Goal: Task Accomplishment & Management: Manage account settings

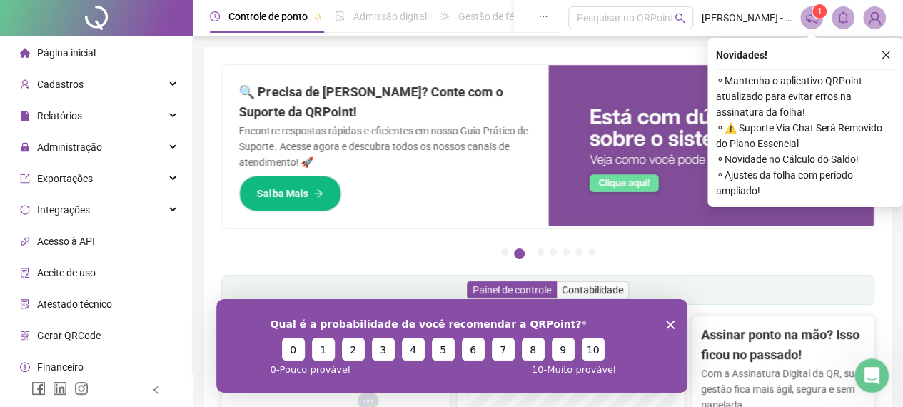
click at [900, 61] on div "Novidades ! ⚬ Mantenha o aplicativo QRPoint atualizado para evitar erros na ass…" at bounding box center [806, 122] width 196 height 169
click at [890, 59] on icon "close" at bounding box center [886, 55] width 10 height 10
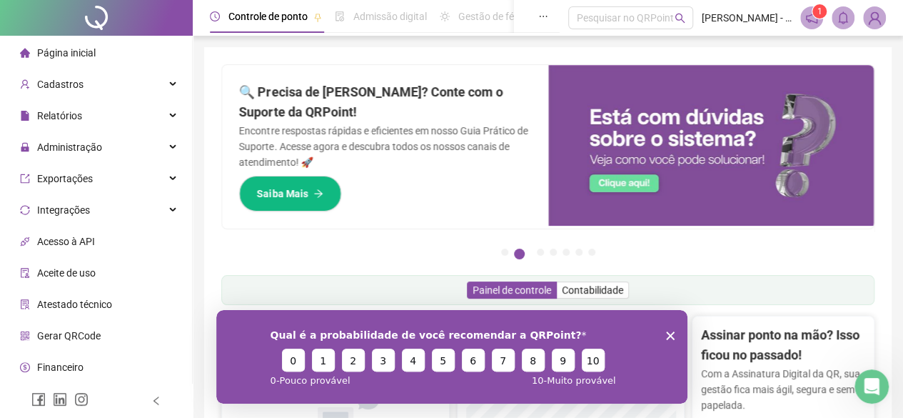
click at [668, 347] on div "Qual é a probabilidade de você recomendar a QRPoint? 0 1 2 3 4 5 6 7 8 9 10 0 -…" at bounding box center [451, 356] width 471 height 94
click at [669, 334] on polygon "Encerrar pesquisa" at bounding box center [669, 335] width 9 height 9
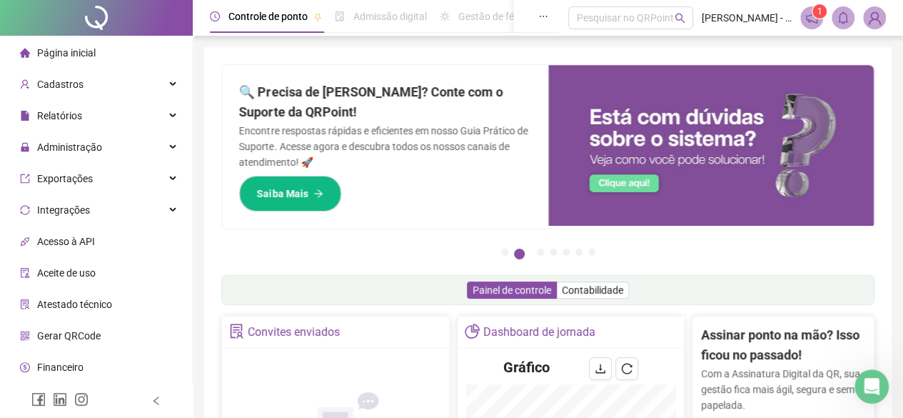
click at [101, 163] on ul "Página inicial Cadastros Relatórios Administração Exportações Integrações Acess…" at bounding box center [96, 241] width 193 height 411
click at [106, 154] on div "Administração" at bounding box center [96, 147] width 186 height 29
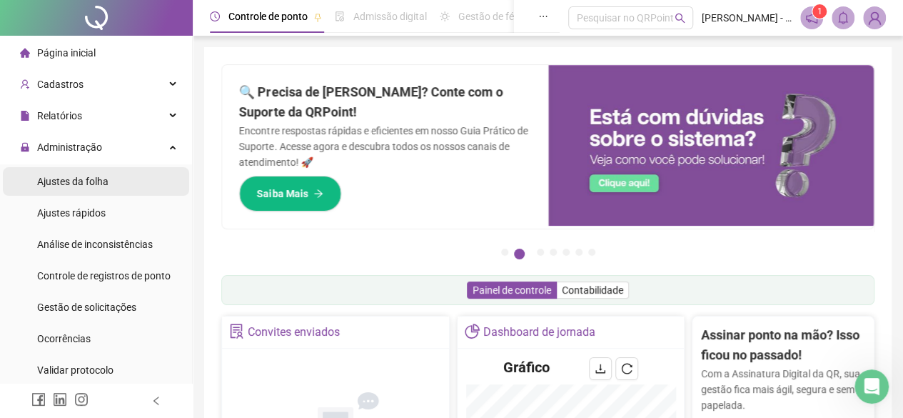
click at [103, 172] on div "Ajustes da folha" at bounding box center [72, 181] width 71 height 29
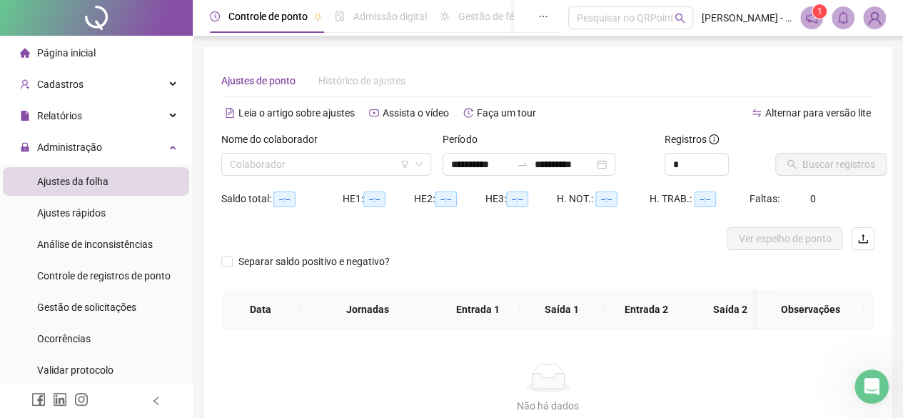
click at [286, 161] on input "search" at bounding box center [320, 164] width 180 height 21
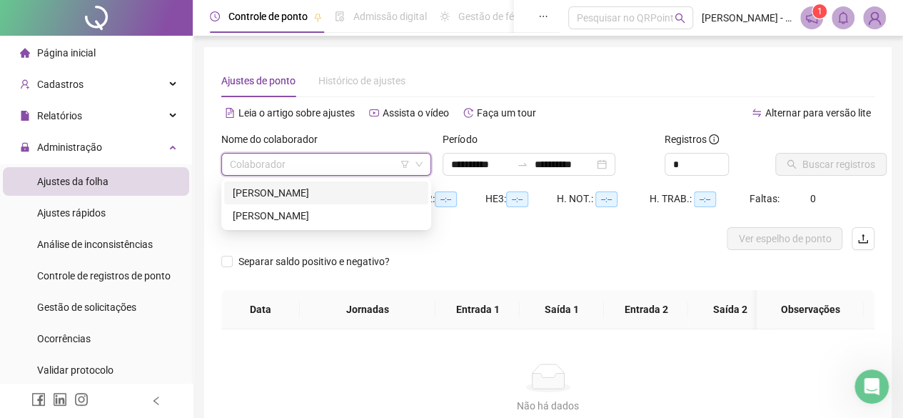
type input "**********"
click at [283, 186] on div "[PERSON_NAME]" at bounding box center [326, 193] width 187 height 16
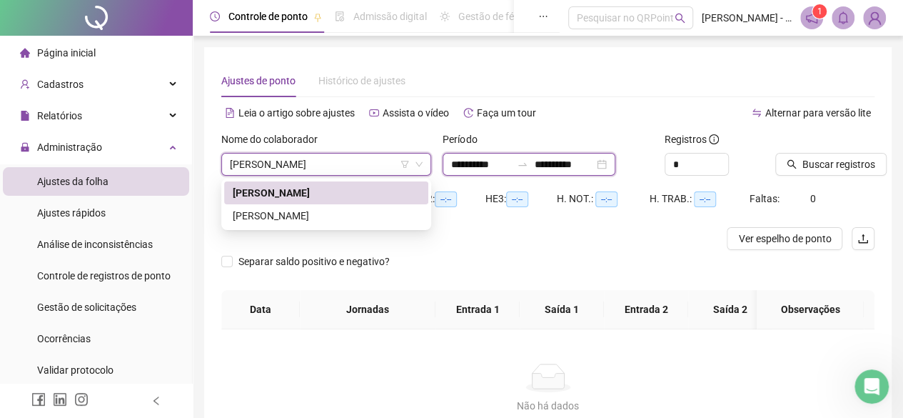
click at [486, 164] on input "**********" at bounding box center [481, 164] width 60 height 16
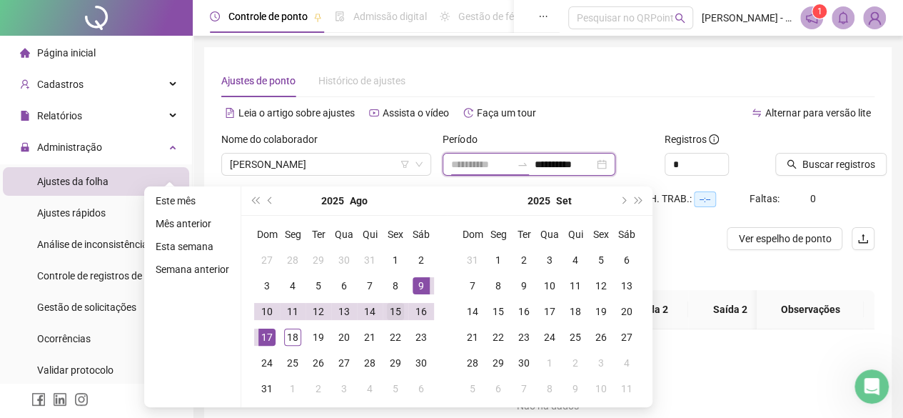
type input "**********"
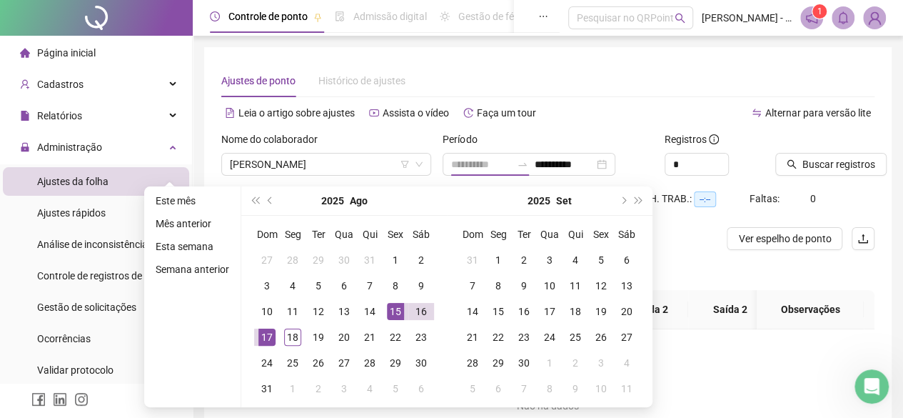
click at [398, 306] on div "15" at bounding box center [395, 311] width 17 height 17
type input "**********"
click at [294, 335] on div "18" at bounding box center [292, 336] width 17 height 17
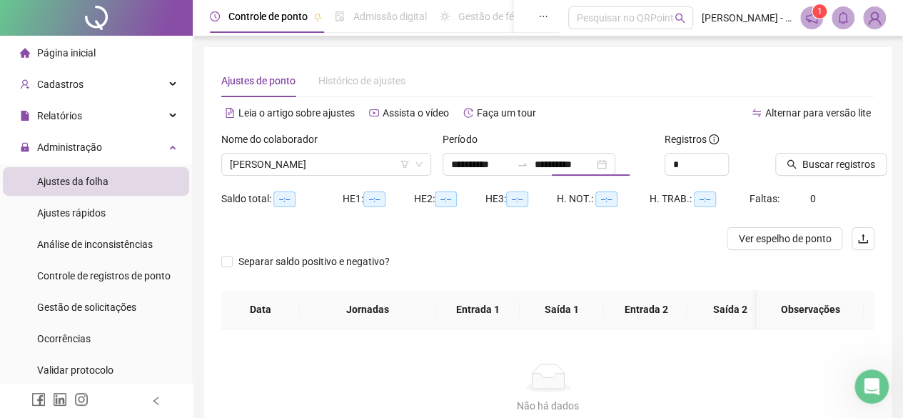
click at [760, 156] on div "*" at bounding box center [714, 164] width 99 height 23
click at [795, 157] on button "Buscar registros" at bounding box center [830, 164] width 111 height 23
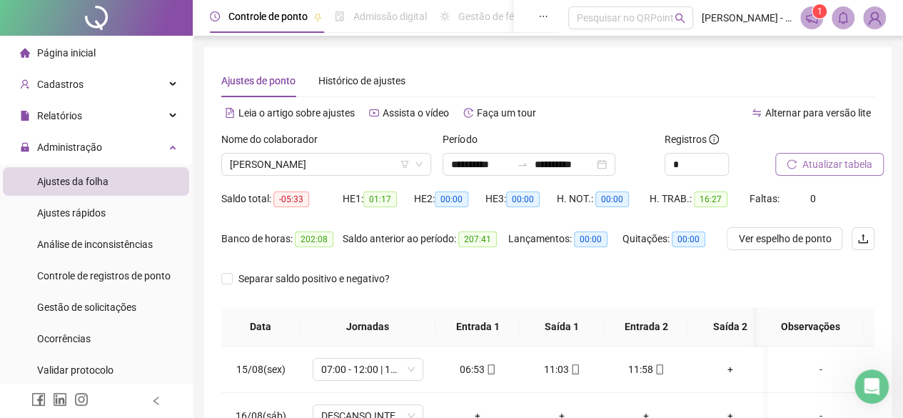
click at [795, 157] on button "Atualizar tabela" at bounding box center [829, 164] width 109 height 23
click at [824, 153] on button "Atualizar tabela" at bounding box center [829, 164] width 109 height 23
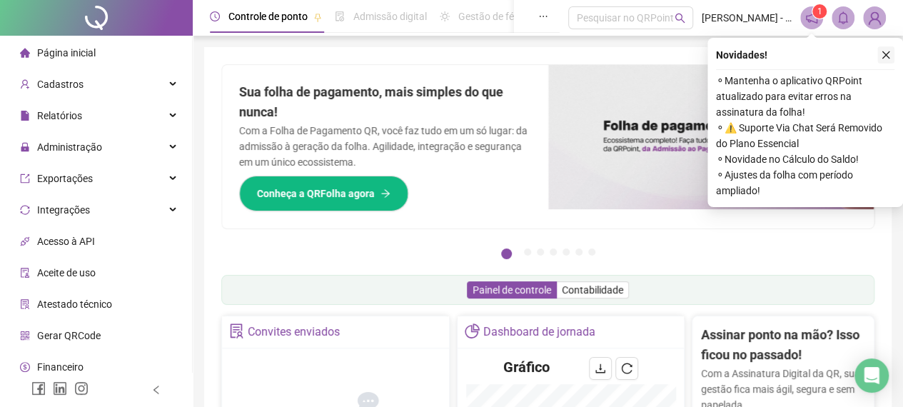
click at [890, 55] on icon "close" at bounding box center [886, 55] width 10 height 10
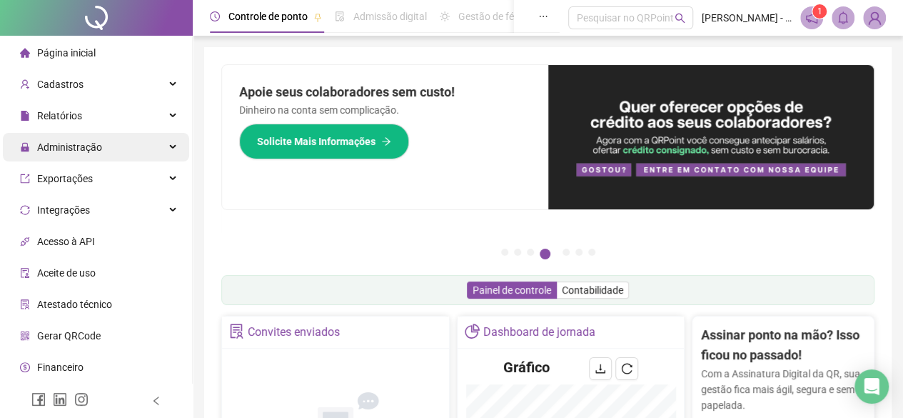
click at [70, 159] on span "Administração" at bounding box center [61, 147] width 82 height 29
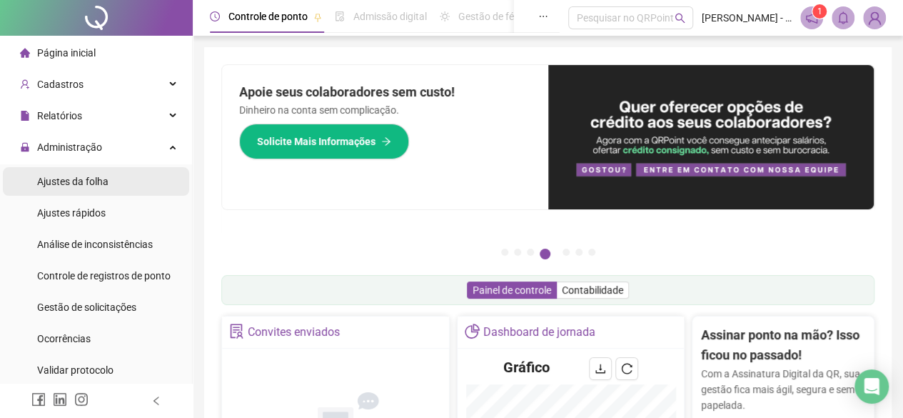
click at [60, 172] on div "Ajustes da folha" at bounding box center [72, 181] width 71 height 29
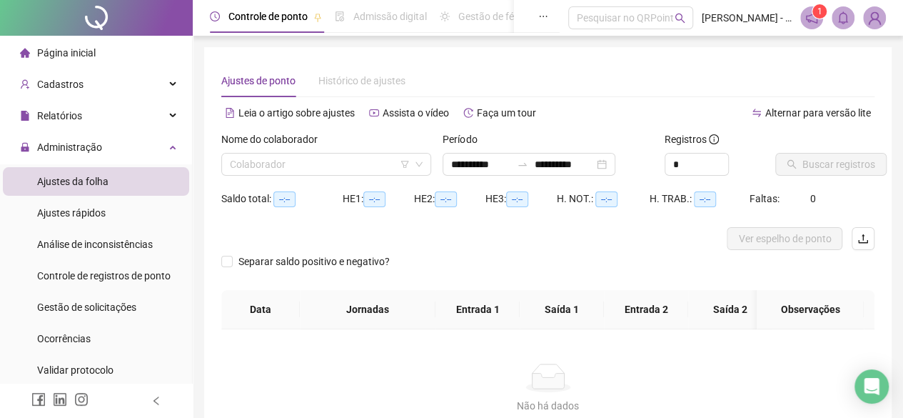
type input "**********"
click at [234, 172] on input "search" at bounding box center [320, 164] width 180 height 21
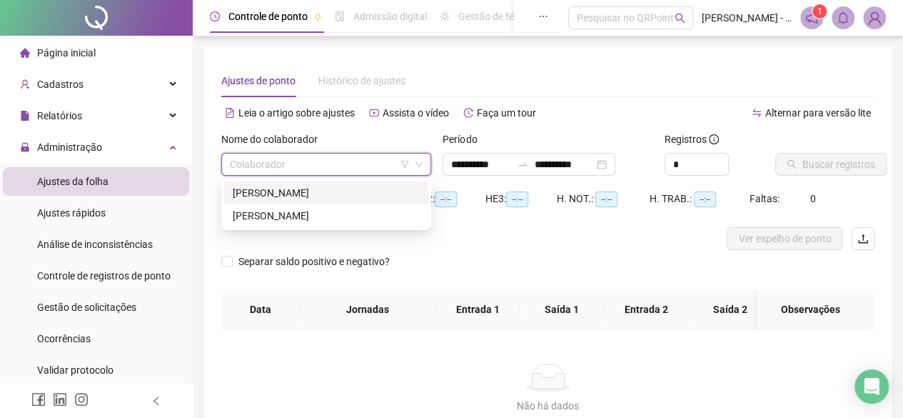
click at [241, 185] on div "[PERSON_NAME]" at bounding box center [326, 193] width 187 height 16
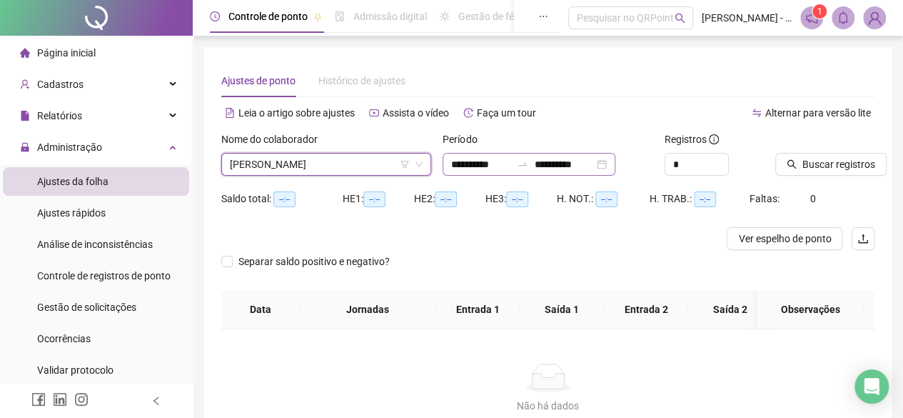
click at [528, 164] on icon "swap-right" at bounding box center [522, 164] width 11 height 11
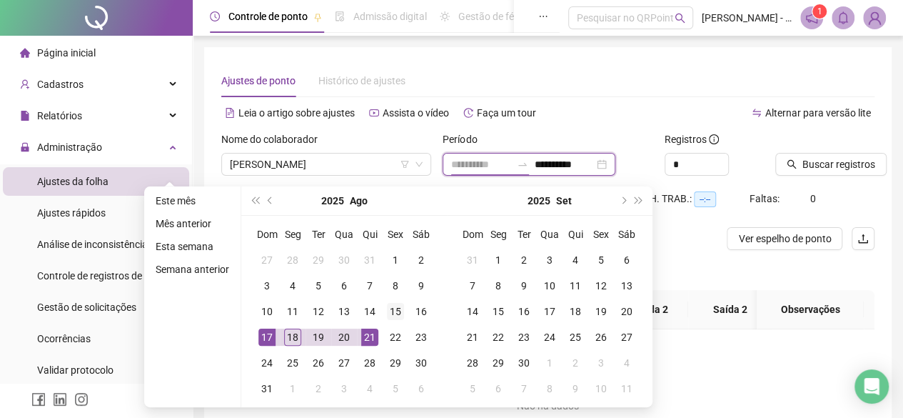
type input "**********"
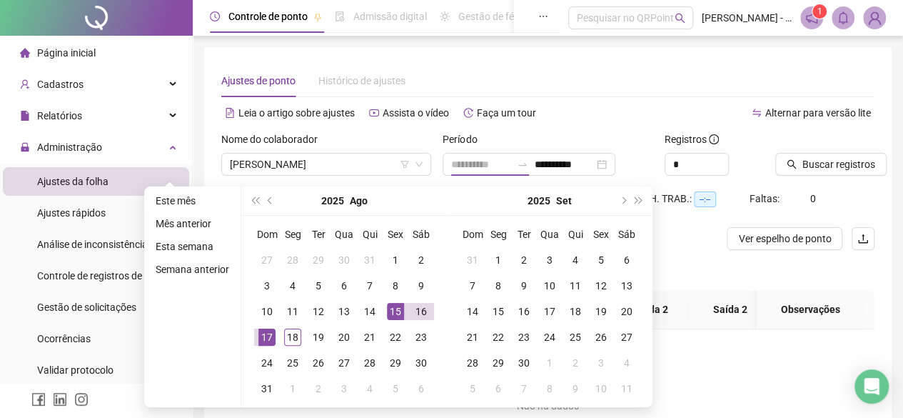
click at [388, 317] on div "15" at bounding box center [395, 311] width 17 height 17
type input "**********"
click at [290, 332] on div "18" at bounding box center [292, 336] width 17 height 17
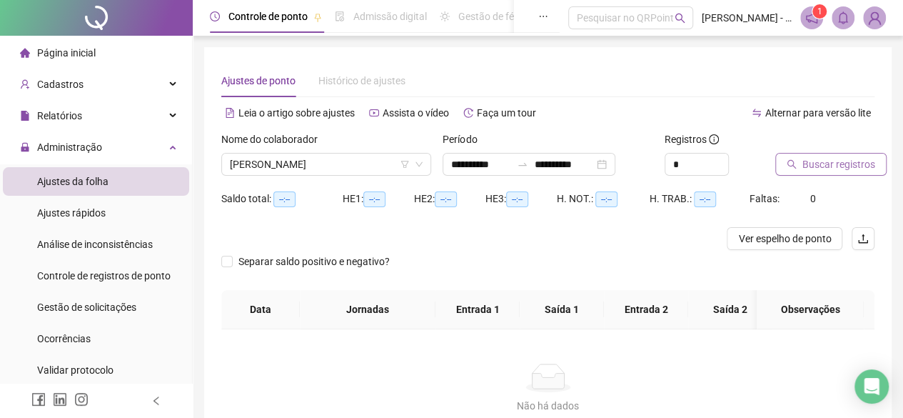
click at [844, 163] on span "Buscar registros" at bounding box center [839, 164] width 73 height 16
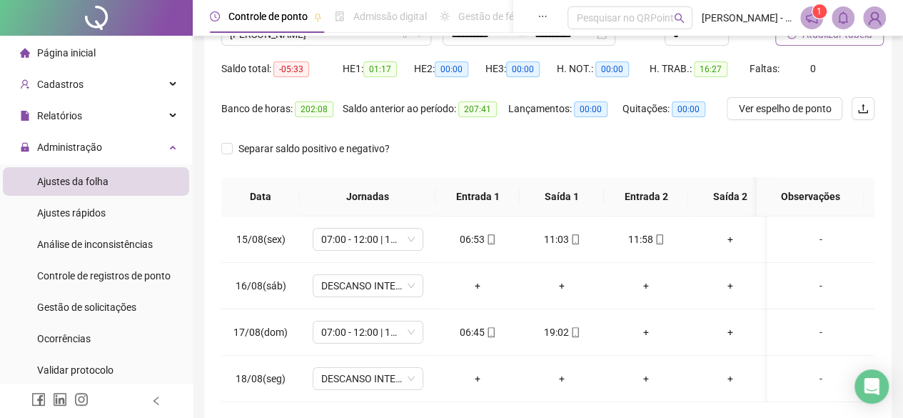
scroll to position [47, 0]
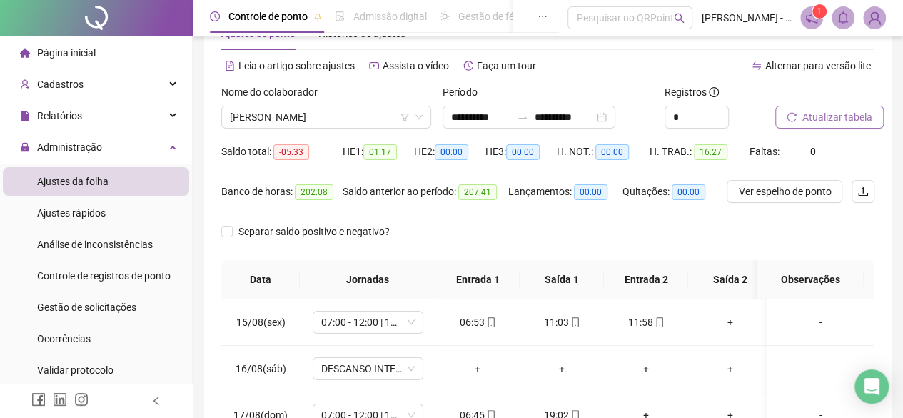
click at [811, 121] on span "Atualizar tabela" at bounding box center [838, 117] width 70 height 16
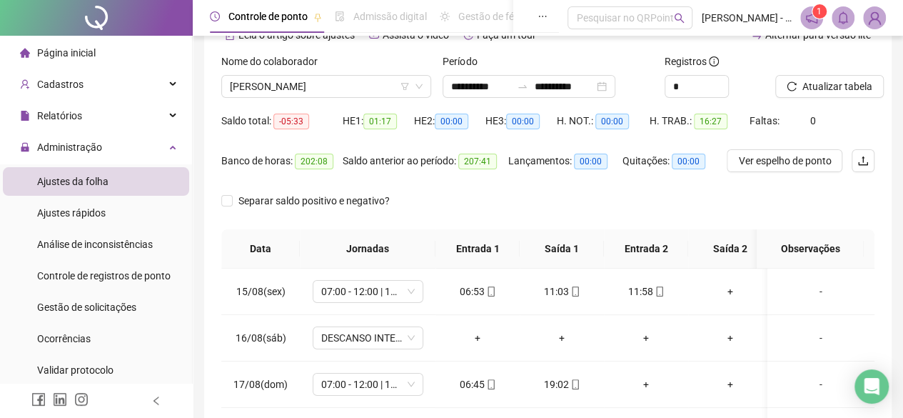
scroll to position [77, 0]
click at [883, 84] on div "**********" at bounding box center [548, 221] width 688 height 502
click at [867, 86] on span "Atualizar tabela" at bounding box center [838, 87] width 70 height 16
click at [813, 122] on div "Saldo total: -05:33 HE 1: 01:17 HE 2: 00:00 HE 3: 00:00 H. NOT.: 00:00 H. TRAB.…" at bounding box center [547, 130] width 653 height 40
click at [810, 124] on span "0" at bounding box center [813, 121] width 6 height 11
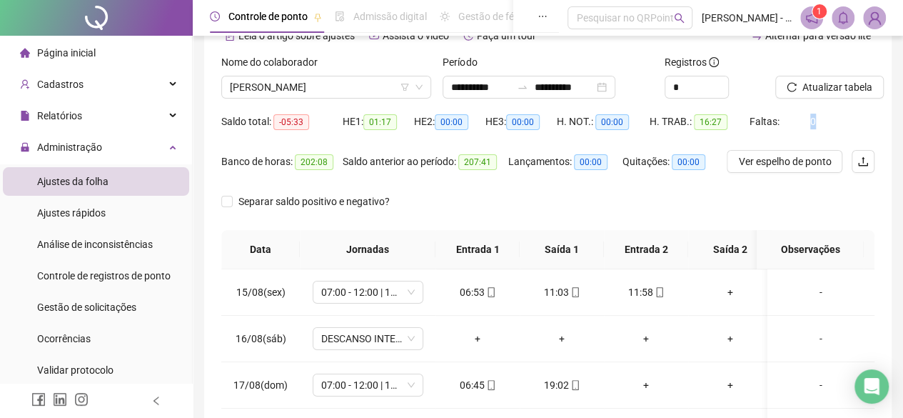
click at [810, 124] on span "0" at bounding box center [813, 121] width 6 height 11
click at [774, 123] on span "Faltas:" at bounding box center [766, 121] width 32 height 11
click at [769, 124] on span "Faltas:" at bounding box center [766, 121] width 32 height 11
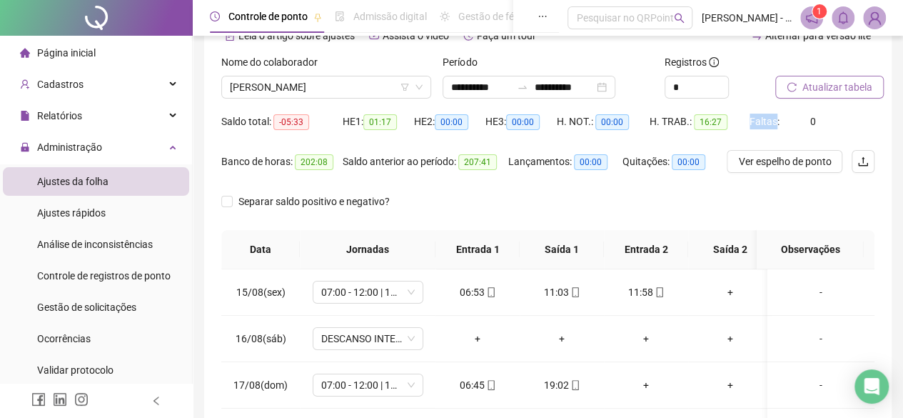
click at [812, 92] on span "Atualizar tabela" at bounding box center [838, 87] width 70 height 16
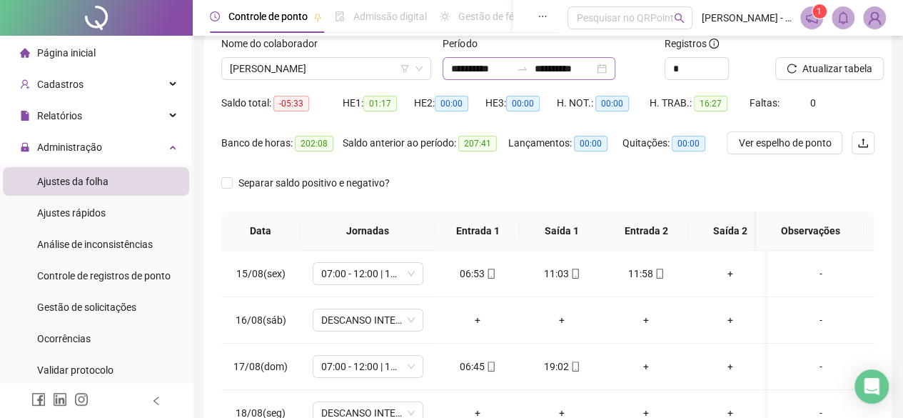
scroll to position [91, 0]
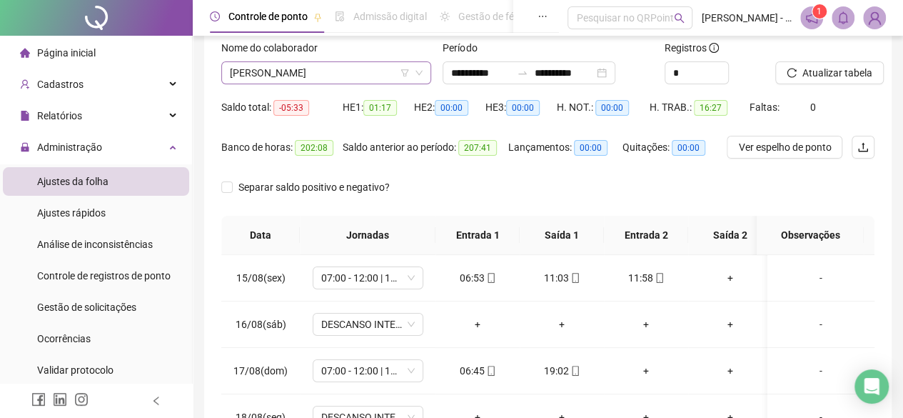
click at [354, 69] on span "[PERSON_NAME]" at bounding box center [326, 72] width 193 height 21
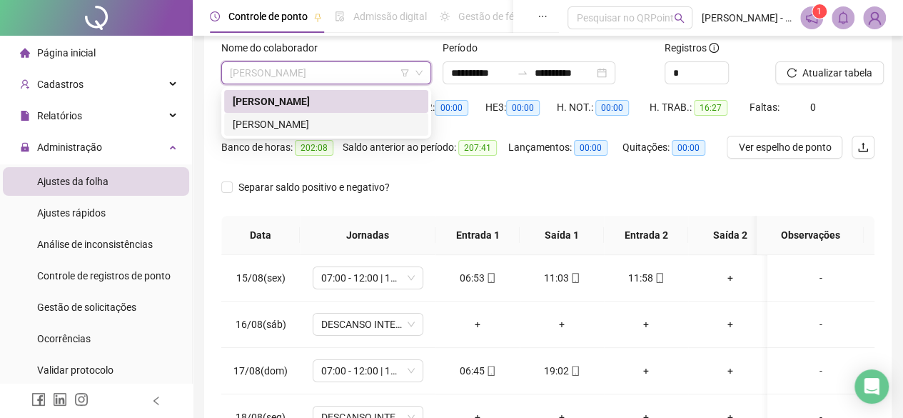
click at [330, 137] on div "217561 246835 ANA PAULA FARIAS DE OLIVEIRA VANESSA REGINA DA SILVA PINHEIRO" at bounding box center [326, 112] width 210 height 51
click at [331, 129] on div "[PERSON_NAME]" at bounding box center [326, 124] width 187 height 16
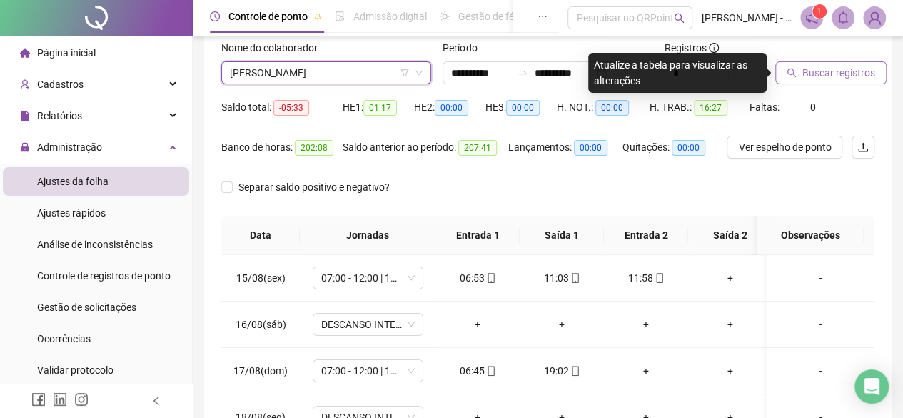
click at [880, 79] on button "Buscar registros" at bounding box center [830, 72] width 111 height 23
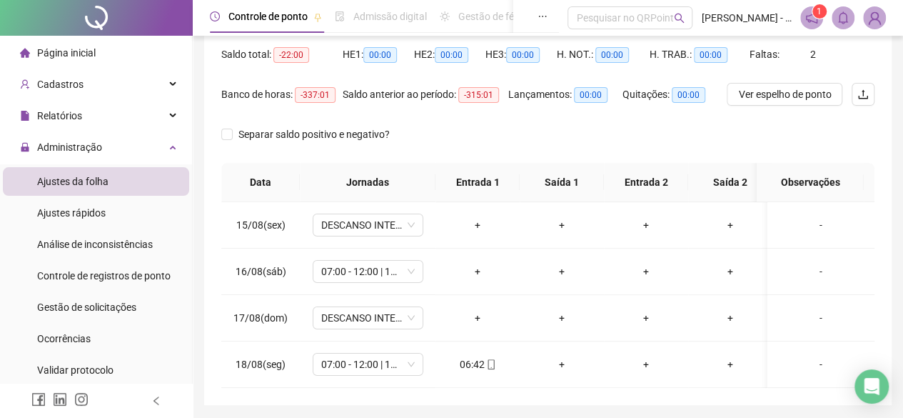
scroll to position [118, 0]
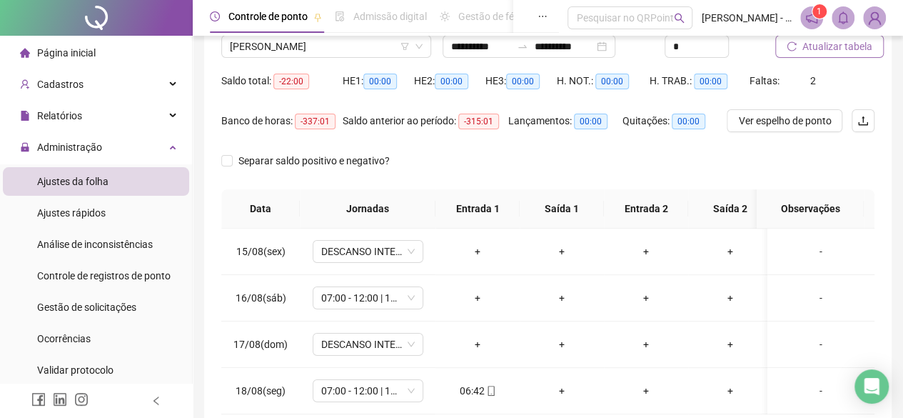
click at [850, 50] on span "Atualizar tabela" at bounding box center [838, 47] width 70 height 16
click at [815, 49] on span "Atualizar tabela" at bounding box center [838, 47] width 70 height 16
click at [810, 85] on span "2" at bounding box center [813, 80] width 6 height 11
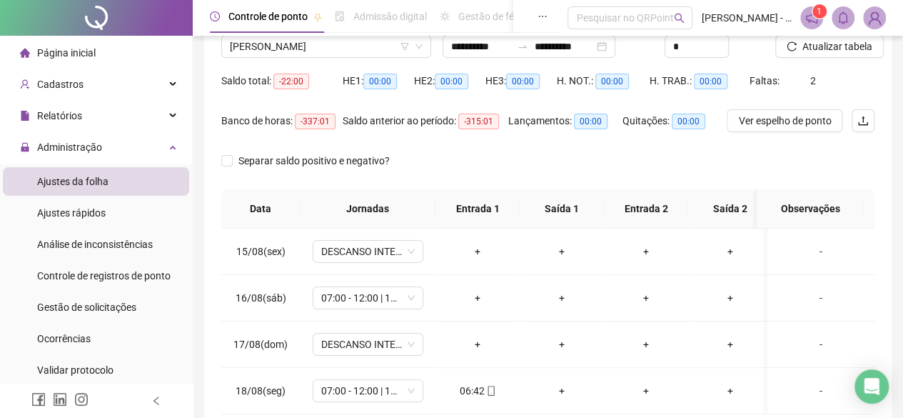
click at [773, 84] on span "Faltas:" at bounding box center [766, 80] width 32 height 11
click at [760, 85] on span "Faltas:" at bounding box center [766, 80] width 32 height 11
click at [828, 51] on span "Atualizar tabela" at bounding box center [838, 47] width 70 height 16
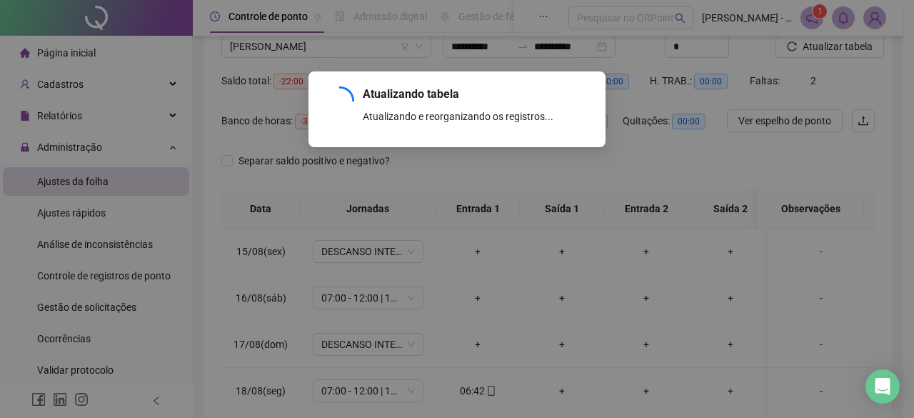
click at [844, 73] on div "Atualizando tabela Atualizando e reorganizando os registros... OK" at bounding box center [457, 209] width 914 height 418
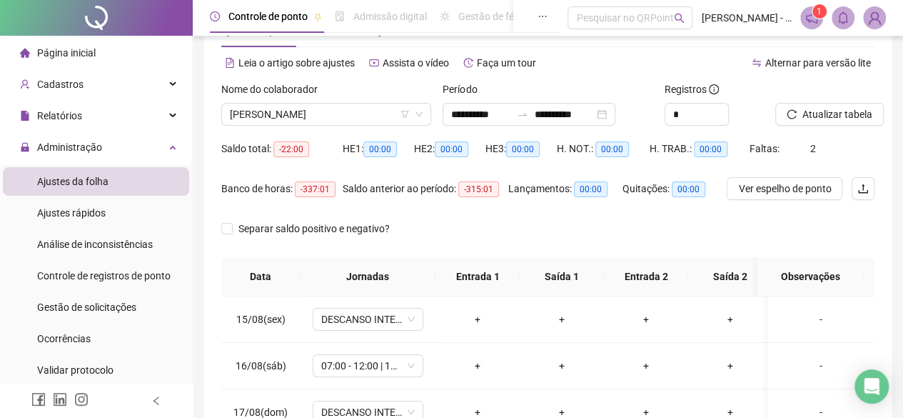
scroll to position [42, 0]
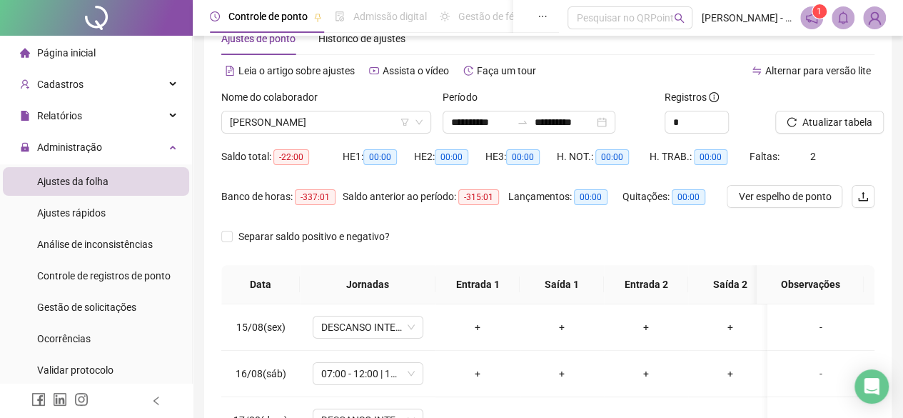
click at [323, 149] on div "Saldo total: -22:00" at bounding box center [281, 157] width 121 height 16
click at [323, 126] on span "[PERSON_NAME]" at bounding box center [326, 121] width 193 height 21
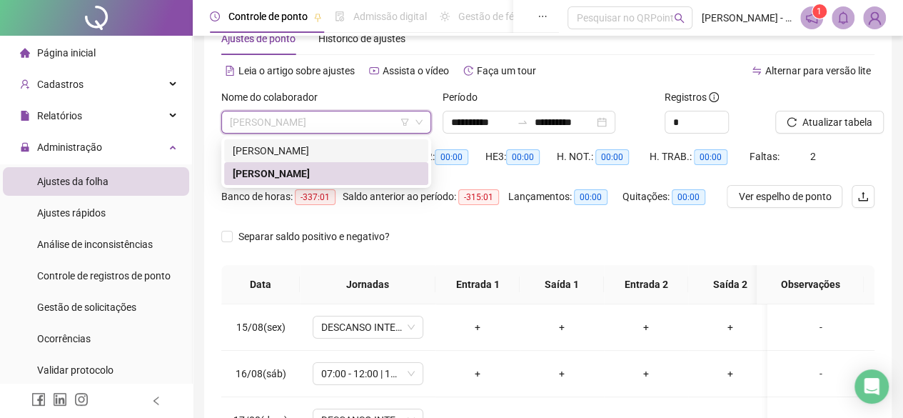
click at [318, 151] on div "[PERSON_NAME]" at bounding box center [326, 151] width 187 height 16
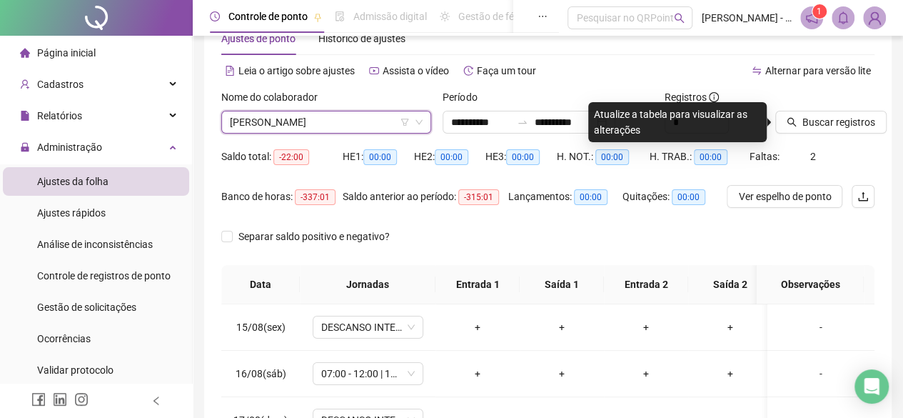
click at [818, 138] on div "Buscar registros" at bounding box center [825, 117] width 111 height 56
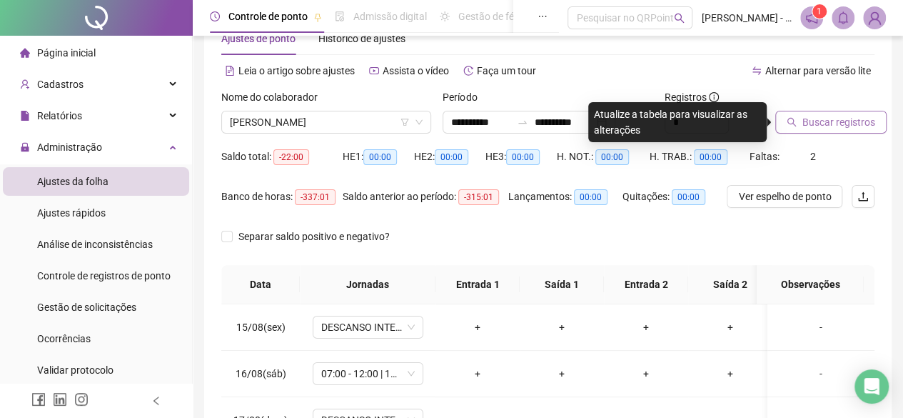
click at [821, 125] on span "Buscar registros" at bounding box center [839, 122] width 73 height 16
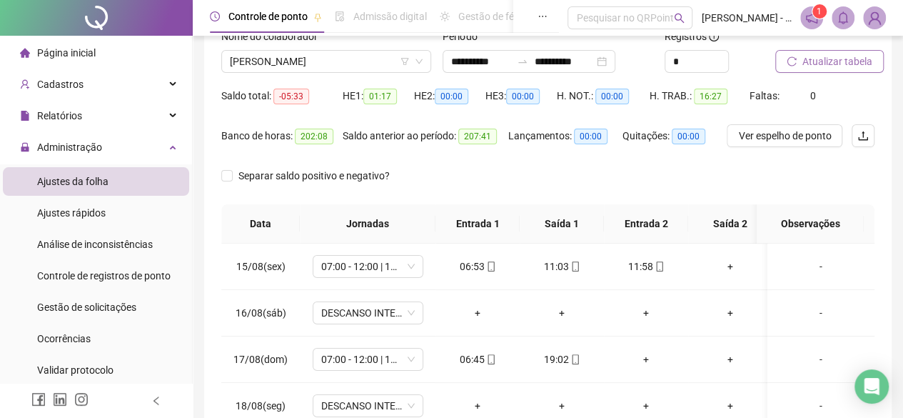
scroll to position [100, 0]
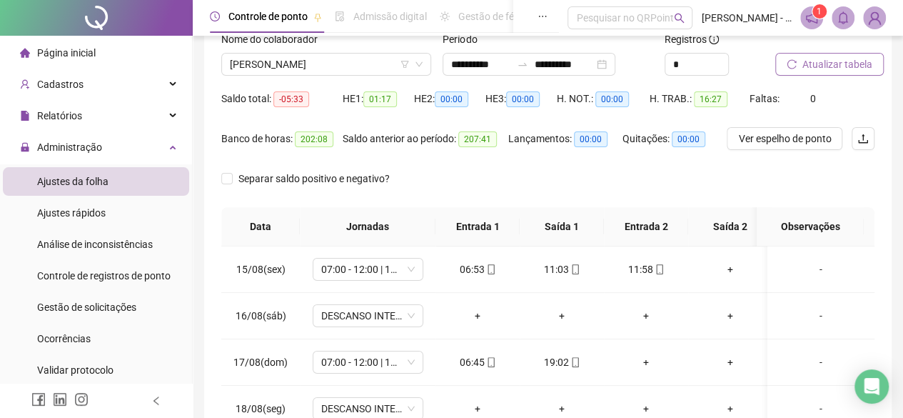
click at [813, 56] on span "Atualizar tabela" at bounding box center [838, 64] width 70 height 16
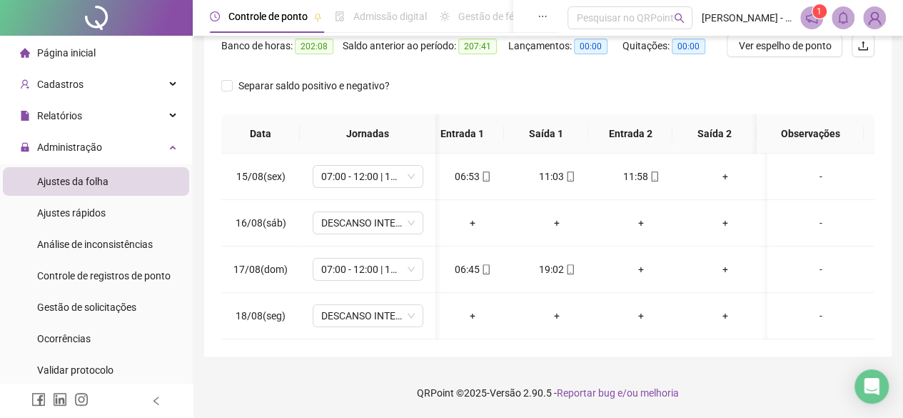
scroll to position [0, 0]
